Goal: Contribute content: Add original content to the website for others to see

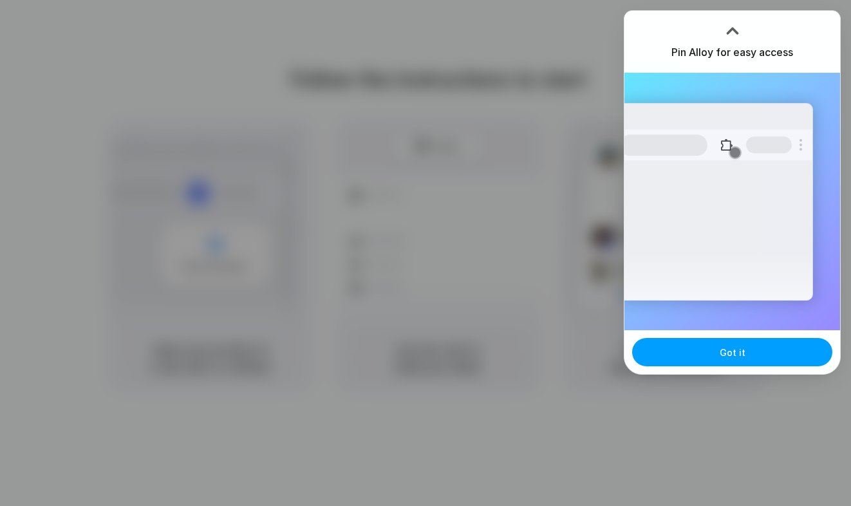
click at [741, 346] on span "Got it" at bounding box center [732, 353] width 26 height 14
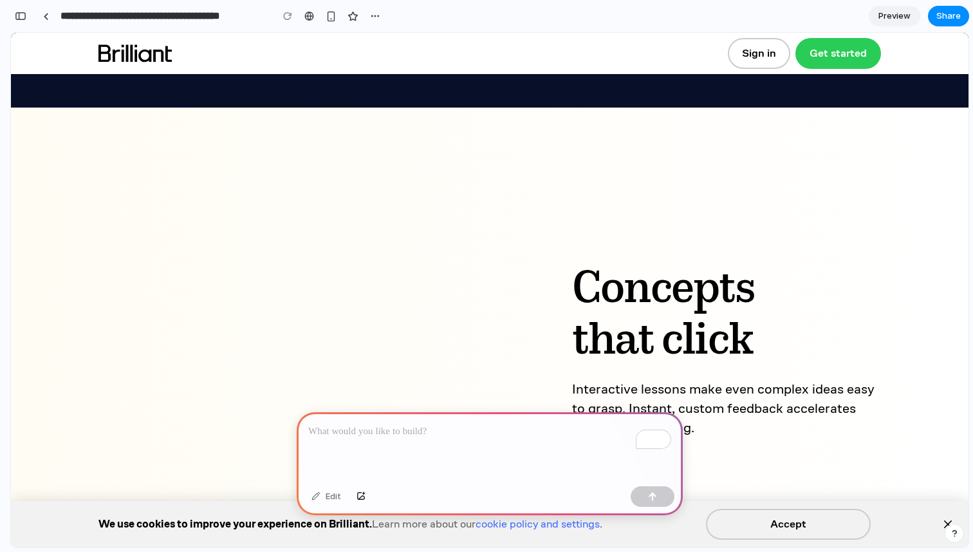
scroll to position [810, 0]
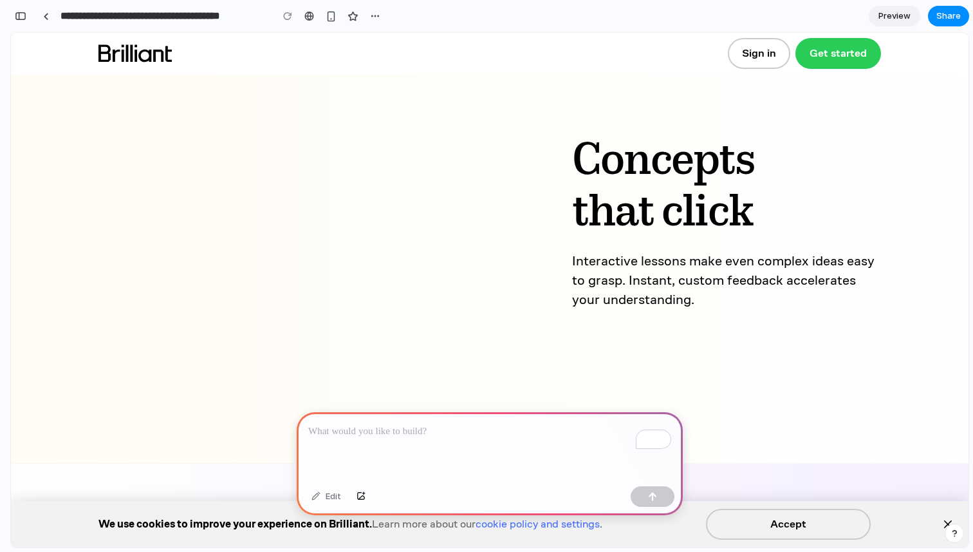
click at [406, 446] on div "To enrich screen reader interactions, please activate Accessibility in Grammarl…" at bounding box center [490, 446] width 386 height 69
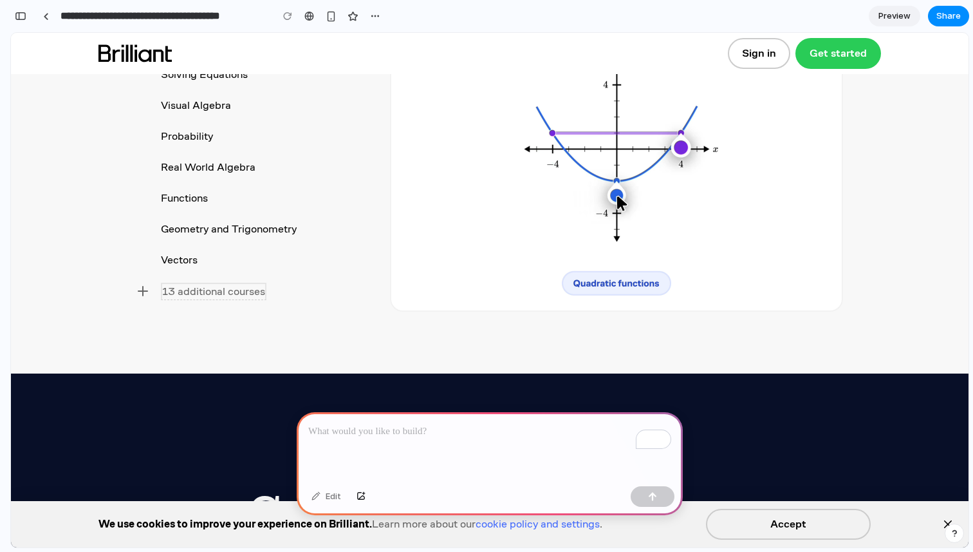
scroll to position [3651, 0]
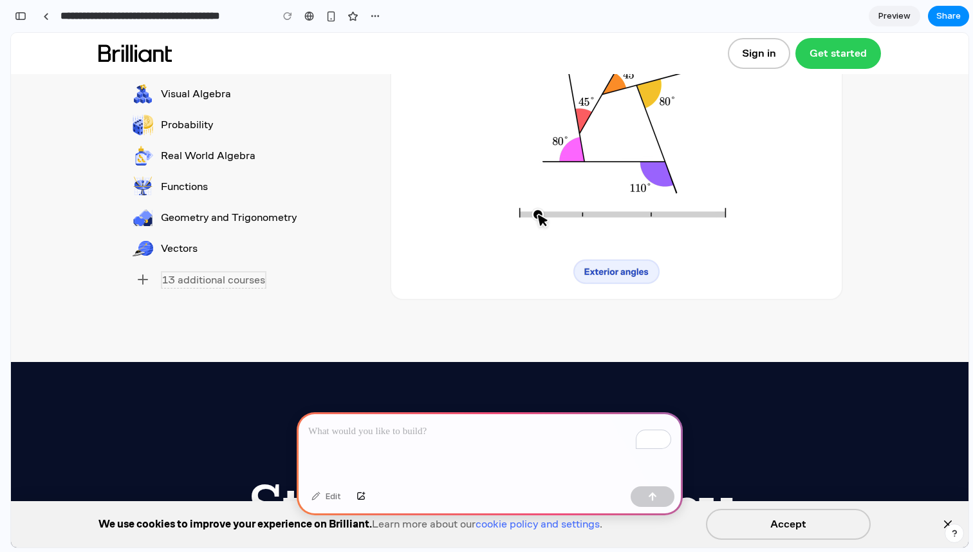
click at [468, 438] on p "To enrich screen reader interactions, please activate Accessibility in Grammarl…" at bounding box center [489, 430] width 363 height 15
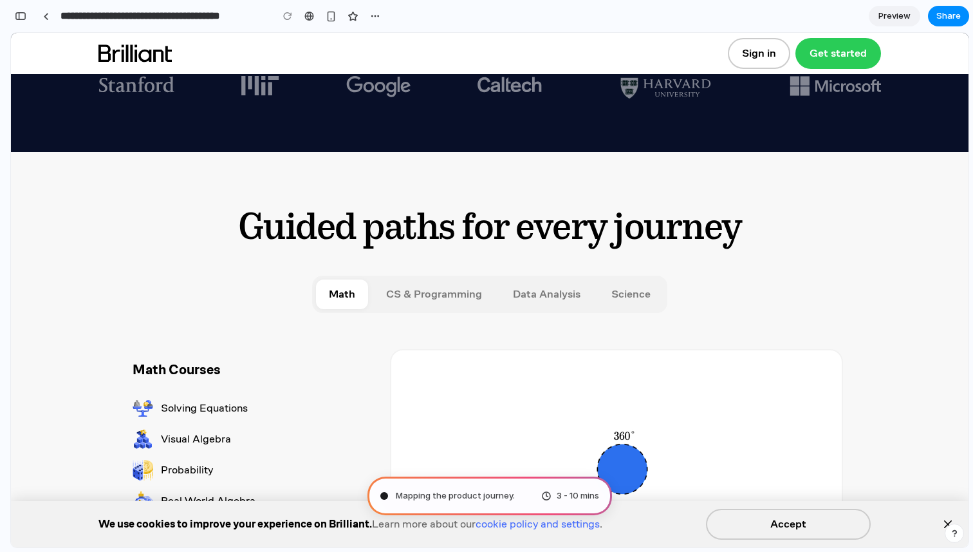
scroll to position [3326, 0]
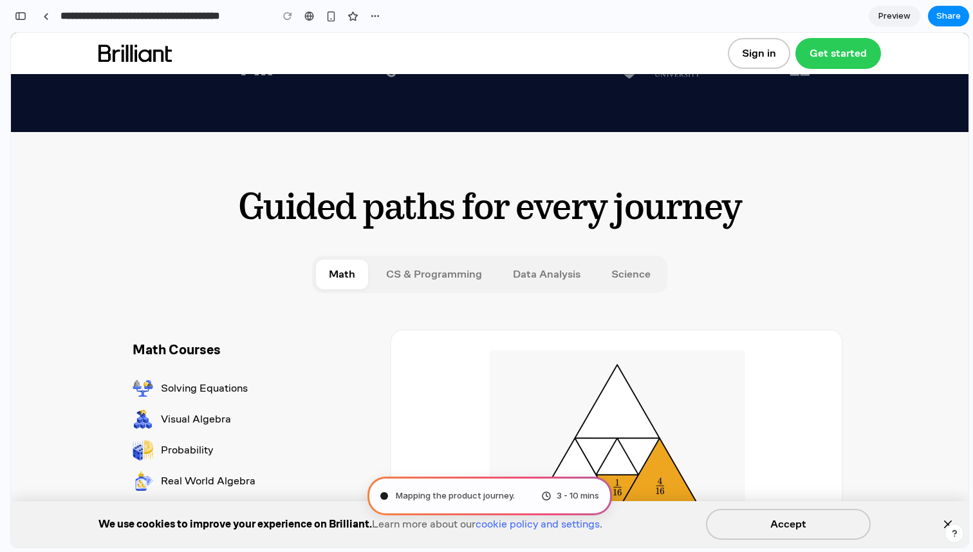
click at [526, 495] on div "Mapping the product journey . 3 - 10 mins" at bounding box center [489, 495] width 245 height 39
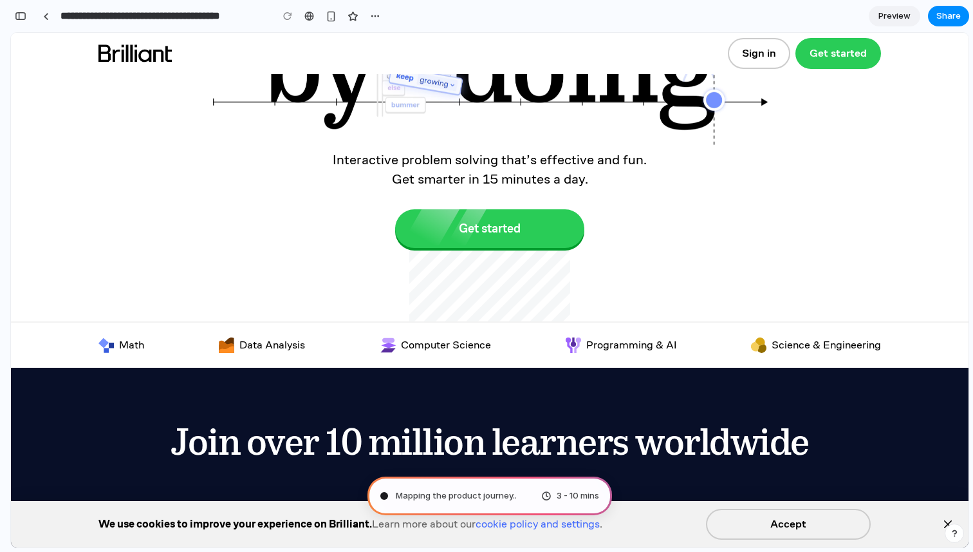
scroll to position [0, 0]
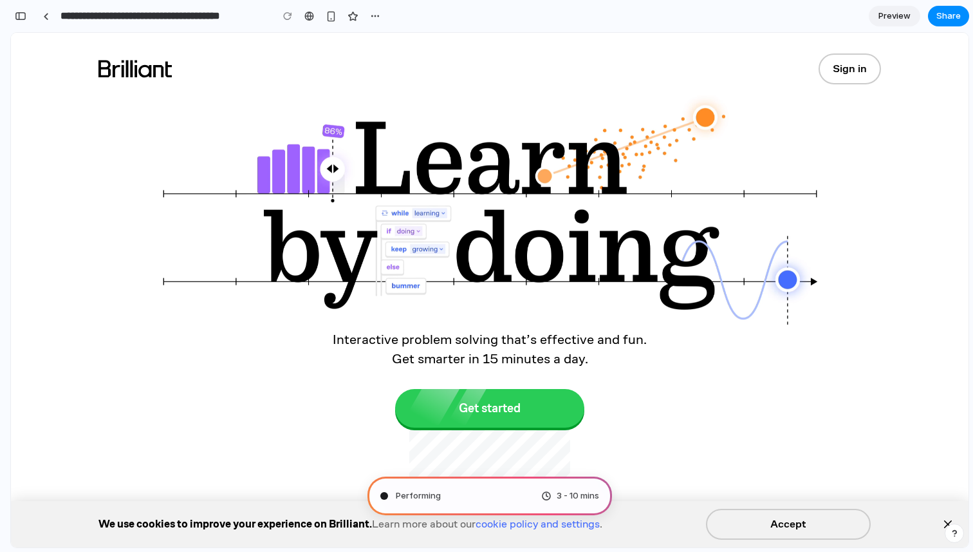
click at [844, 68] on button "Sign in" at bounding box center [850, 68] width 62 height 31
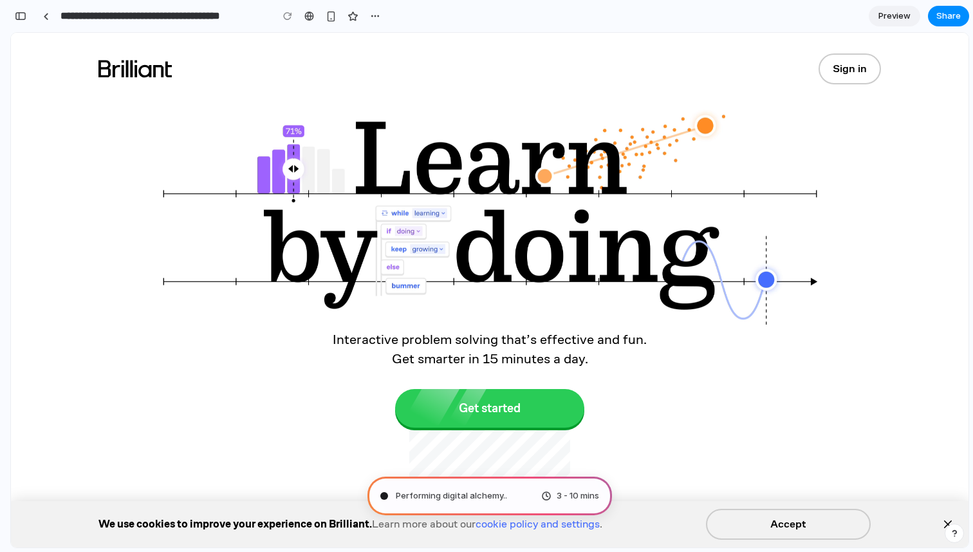
click at [768, 523] on button "Accept" at bounding box center [788, 523] width 165 height 31
click at [941, 516] on button "Close" at bounding box center [948, 524] width 21 height 21
